Goal: Information Seeking & Learning: Learn about a topic

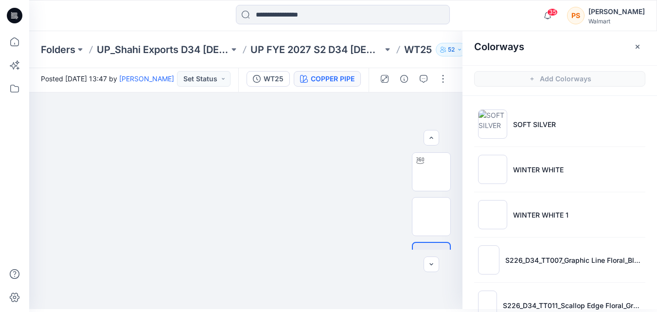
scroll to position [255, 0]
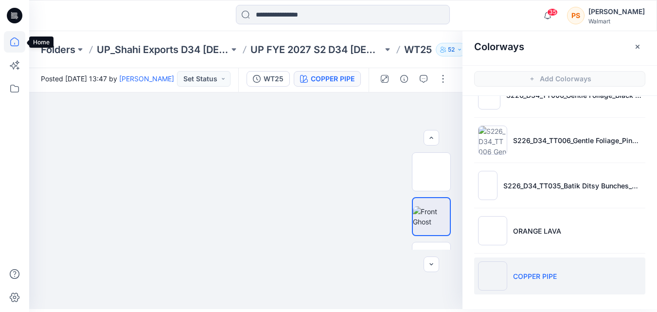
click at [9, 38] on icon at bounding box center [14, 41] width 21 height 21
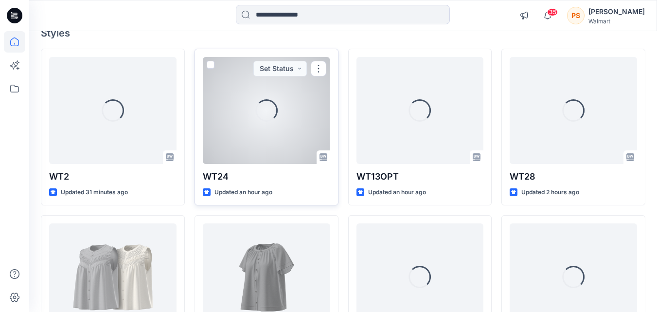
scroll to position [97, 0]
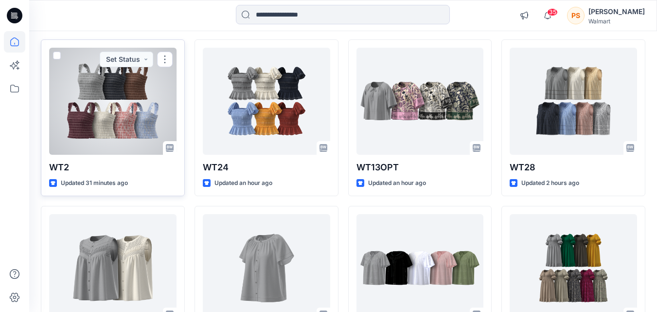
click at [134, 133] on div at bounding box center [112, 101] width 127 height 107
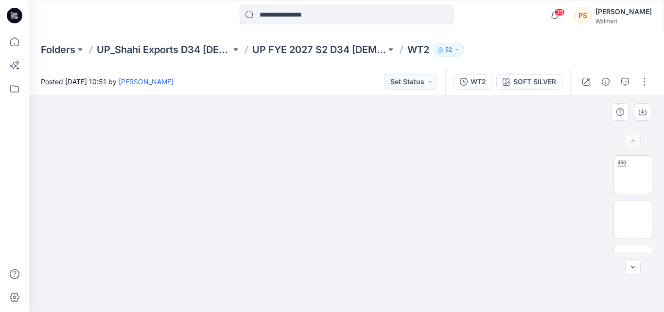
drag, startPoint x: 455, startPoint y: 271, endPoint x: 449, endPoint y: 206, distance: 65.4
click at [449, 20] on img at bounding box center [347, 20] width 486 height 0
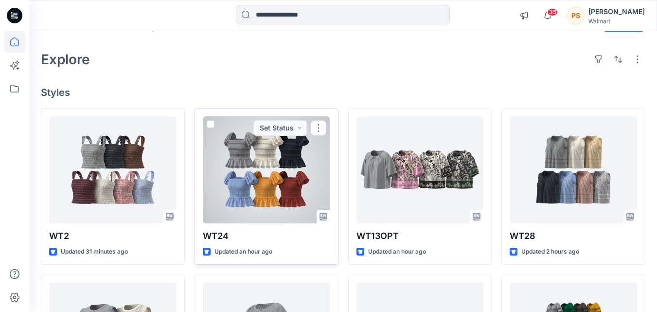
scroll to position [49, 0]
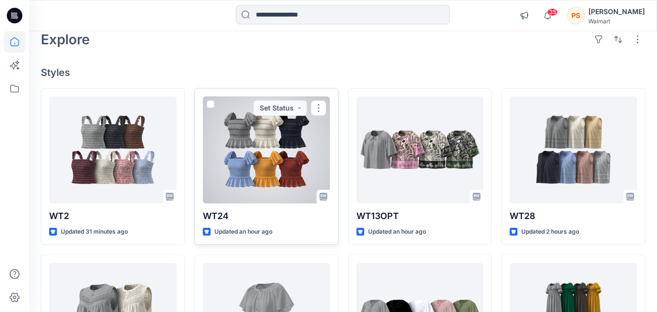
click at [268, 158] on div at bounding box center [266, 149] width 127 height 107
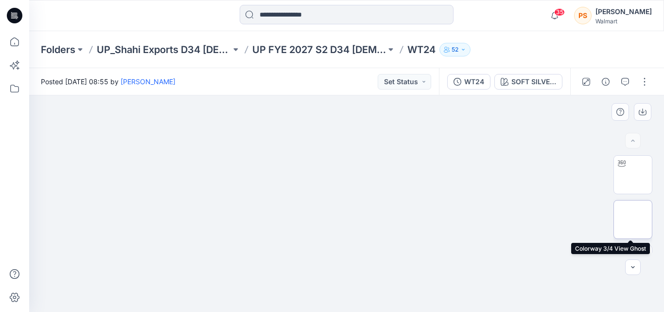
click at [633, 219] on img at bounding box center [633, 219] width 0 height 0
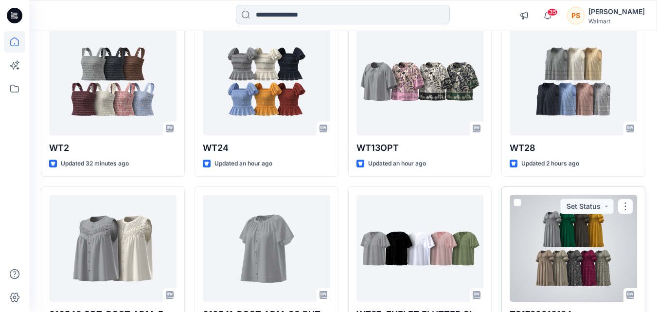
scroll to position [49, 0]
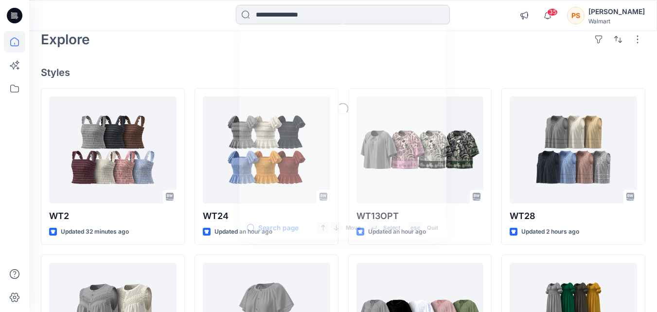
click at [290, 12] on input at bounding box center [343, 14] width 214 height 19
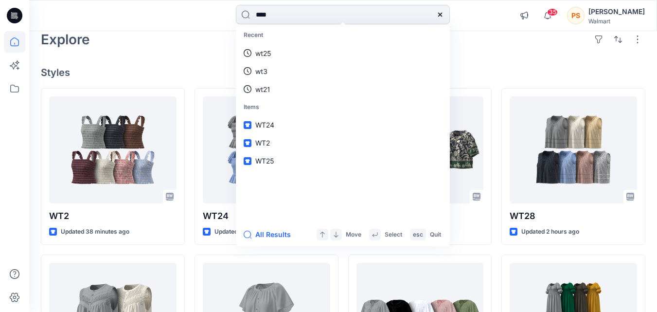
type input "****"
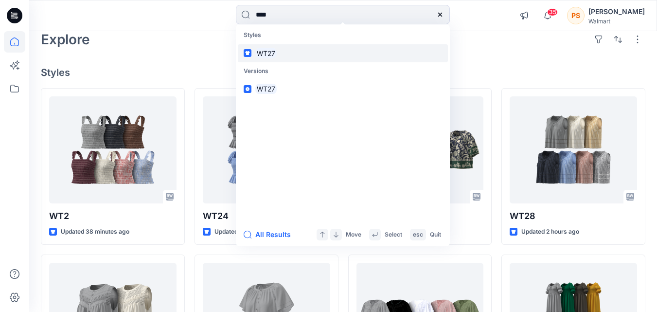
click at [308, 47] on link "WT27" at bounding box center [343, 53] width 210 height 18
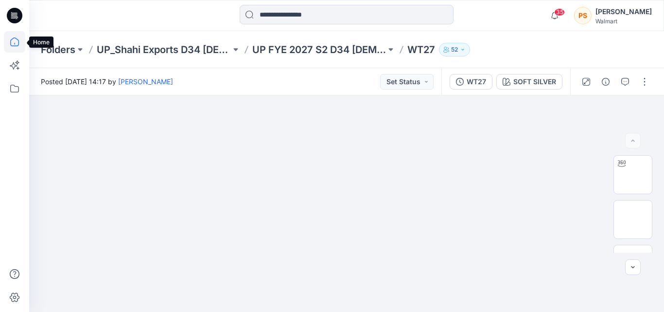
click at [18, 45] on icon at bounding box center [14, 41] width 21 height 21
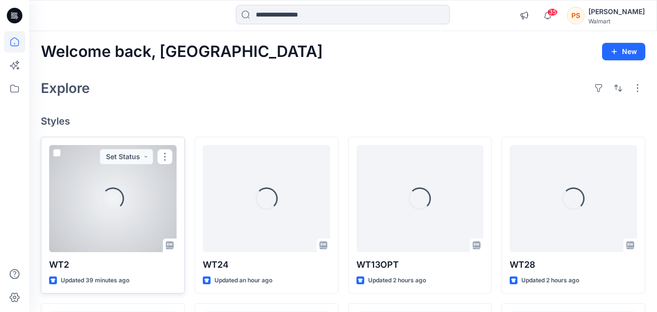
click at [120, 222] on div "Loading..." at bounding box center [112, 198] width 127 height 107
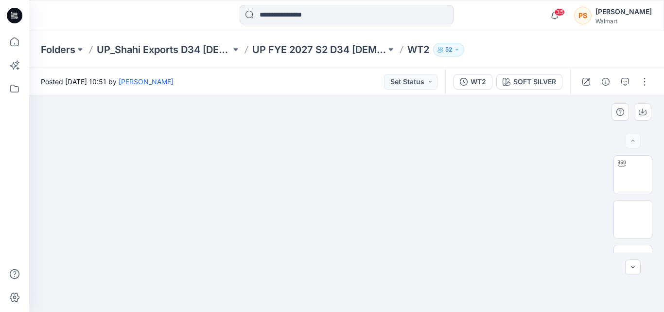
drag, startPoint x: 422, startPoint y: 241, endPoint x: 429, endPoint y: 175, distance: 66.9
click at [429, 20] on img at bounding box center [347, 20] width 486 height 0
click at [508, 78] on icon "button" at bounding box center [507, 82] width 8 height 8
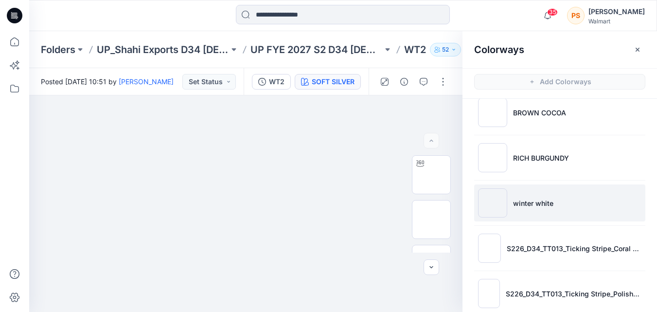
scroll to position [120, 0]
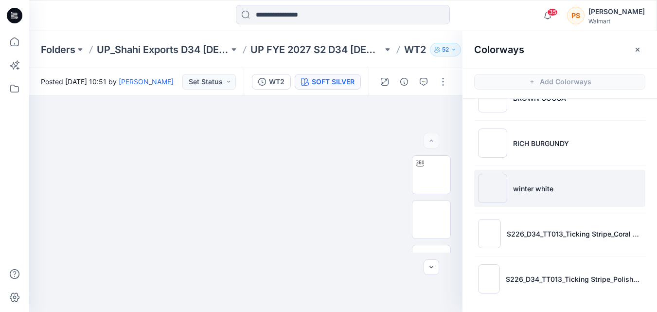
click at [553, 195] on li "winter white" at bounding box center [559, 188] width 171 height 37
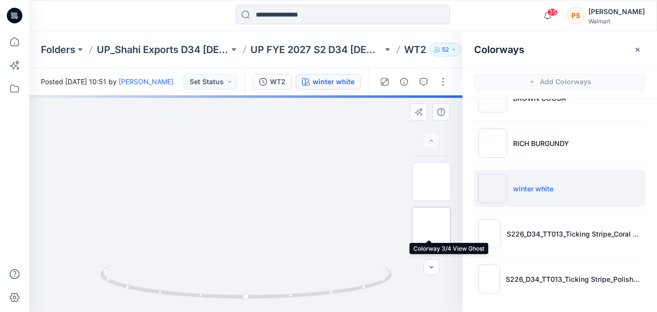
scroll to position [97, 0]
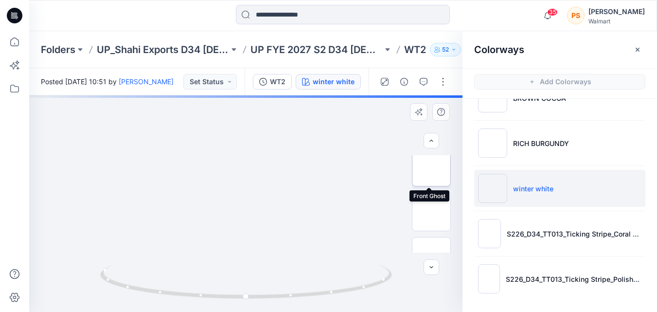
click at [431, 167] on img at bounding box center [431, 167] width 0 height 0
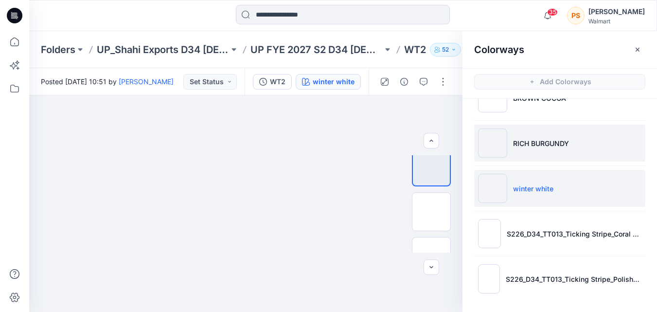
click at [518, 145] on p "RICH BURGUNDY" at bounding box center [541, 143] width 56 height 10
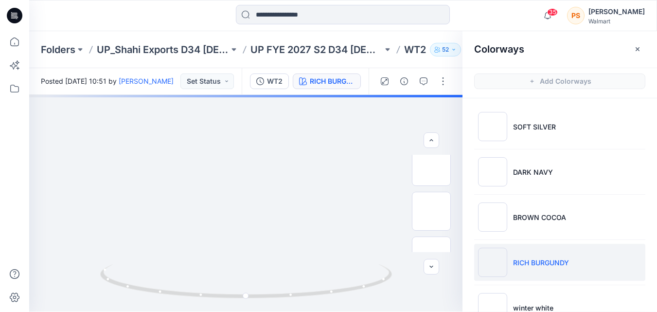
scroll to position [0, 0]
